Goal: Task Accomplishment & Management: Manage account settings

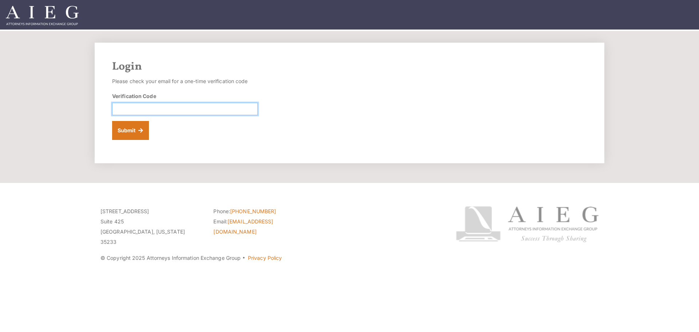
click at [129, 107] on input "Verification Code" at bounding box center [185, 109] width 146 height 12
click at [126, 132] on button "Submit" at bounding box center [130, 130] width 37 height 19
click at [130, 108] on input "Verification Code" at bounding box center [185, 109] width 146 height 12
type input "784875"
click at [132, 126] on button "Submit" at bounding box center [130, 130] width 37 height 19
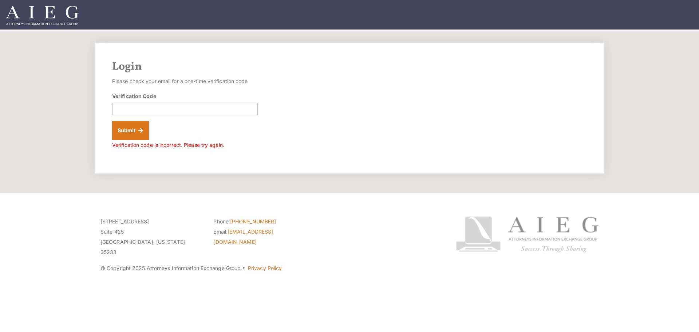
click at [176, 135] on form "Please check your email for a one-time verification code Verification Code Subm…" at bounding box center [185, 113] width 146 height 74
click at [202, 145] on span "Verification code is incorrect. Please try again." at bounding box center [168, 145] width 112 height 6
